Goal: Task Accomplishment & Management: Use online tool/utility

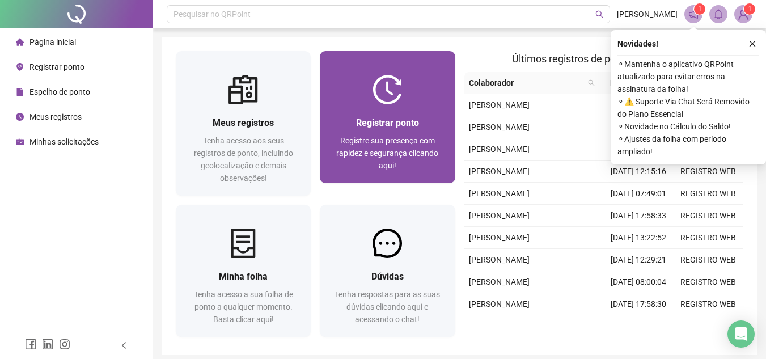
click at [438, 130] on div "Registrar ponto" at bounding box center [387, 123] width 108 height 14
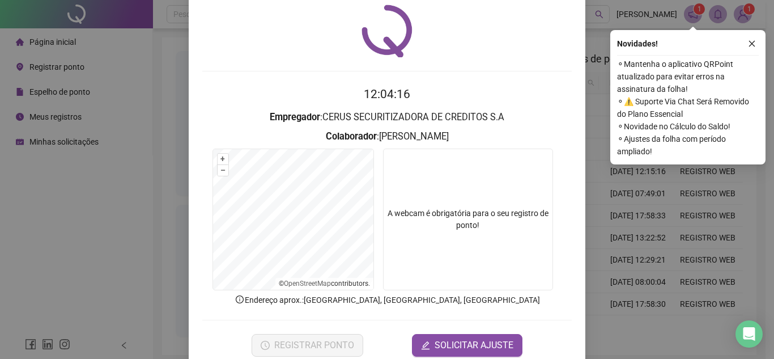
scroll to position [59, 0]
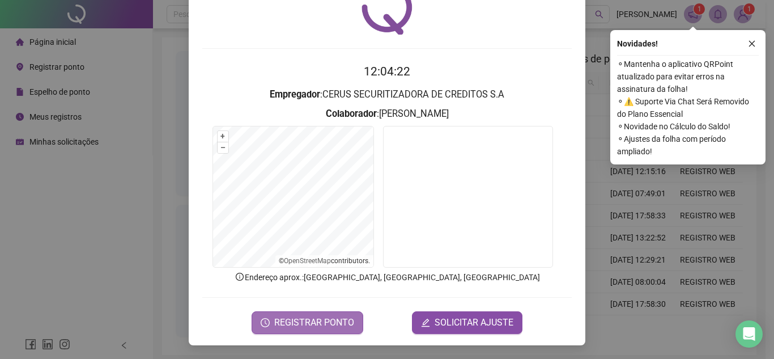
click at [342, 323] on span "REGISTRAR PONTO" at bounding box center [314, 323] width 80 height 14
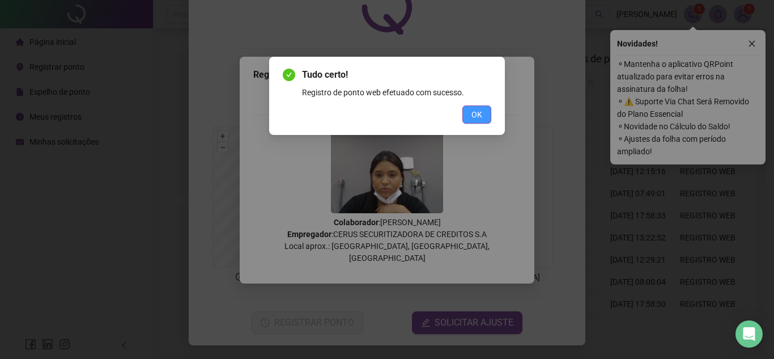
click at [470, 117] on button "OK" at bounding box center [477, 114] width 29 height 18
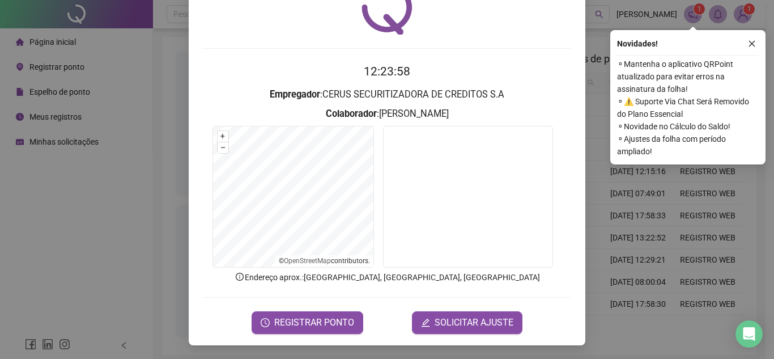
click at [342, 292] on form "12:23:58 Empregador : CERUS SECURITIZADORA DE CREDITOS S.A Colaborador : [PERSO…" at bounding box center [387, 197] width 370 height 271
click at [336, 318] on span "REGISTRAR PONTO" at bounding box center [314, 323] width 80 height 14
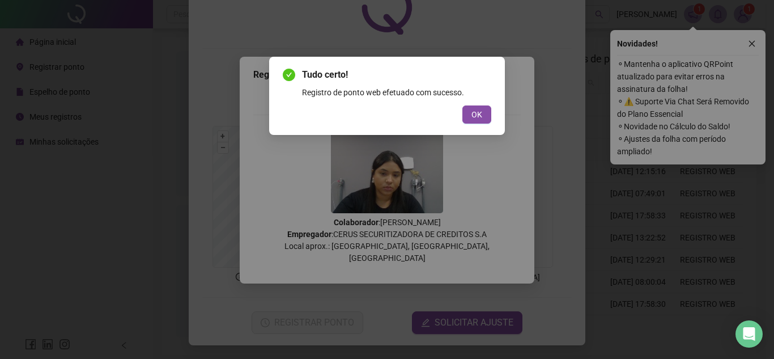
click at [473, 125] on div "Tudo certo! Registro de ponto web efetuado com sucesso. OK" at bounding box center [387, 96] width 236 height 78
click at [473, 120] on span "OK" at bounding box center [477, 114] width 11 height 12
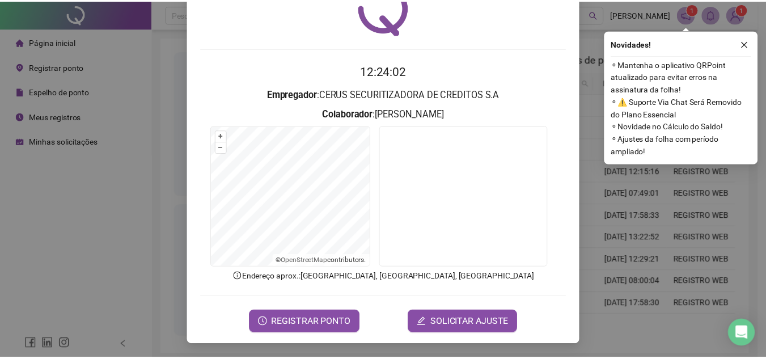
scroll to position [0, 0]
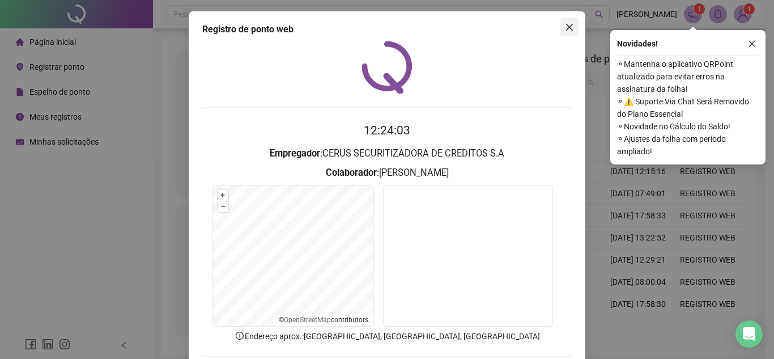
click at [565, 31] on icon "close" at bounding box center [569, 27] width 9 height 9
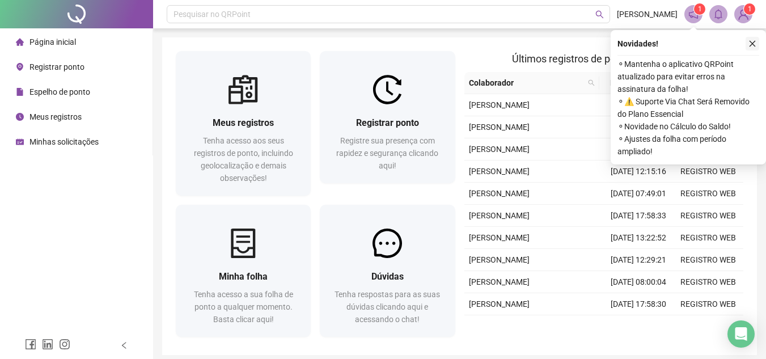
click at [753, 48] on button "button" at bounding box center [753, 44] width 14 height 14
